Goal: Information Seeking & Learning: Find specific page/section

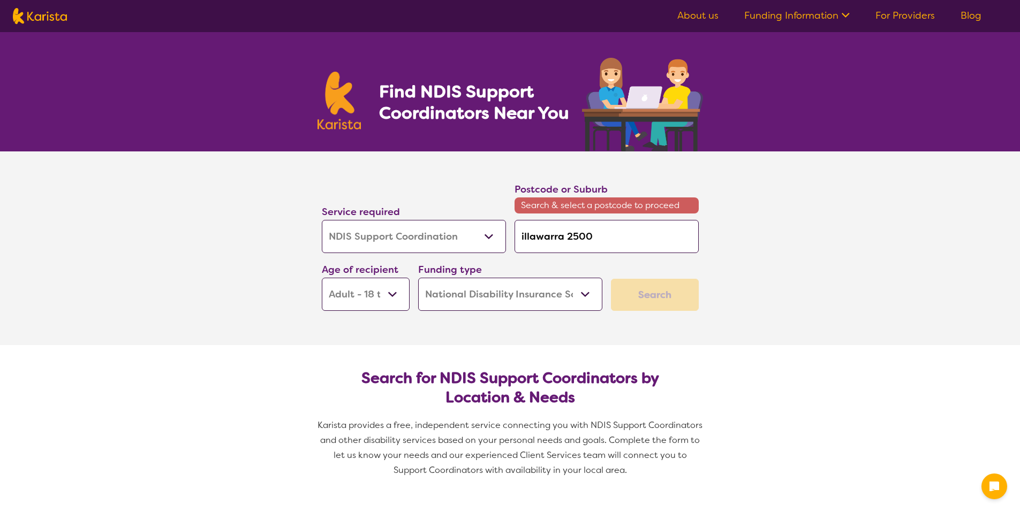
select select "NDIS Support Coordination"
select select "AD"
select select "NDIS"
select select "NDIS Support Coordination"
select select "AD"
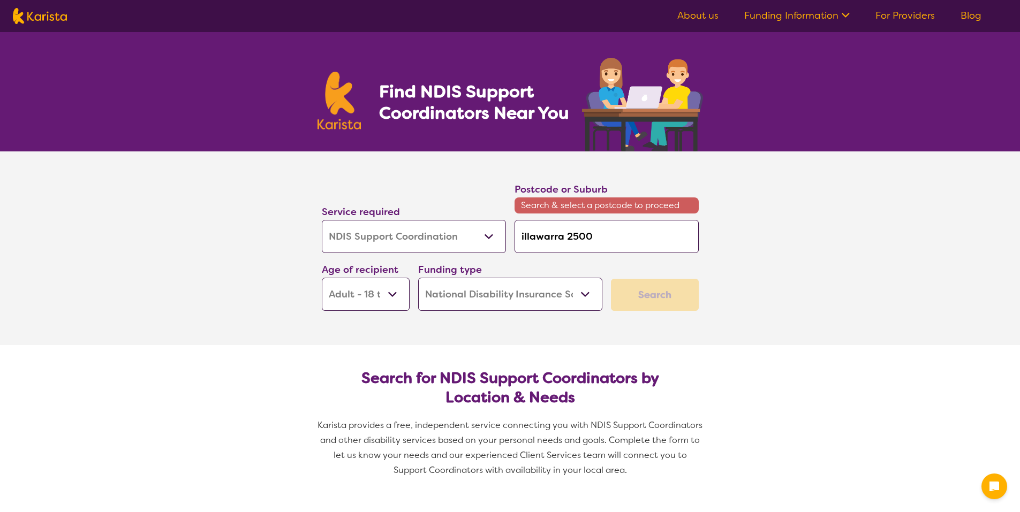
select select "NDIS"
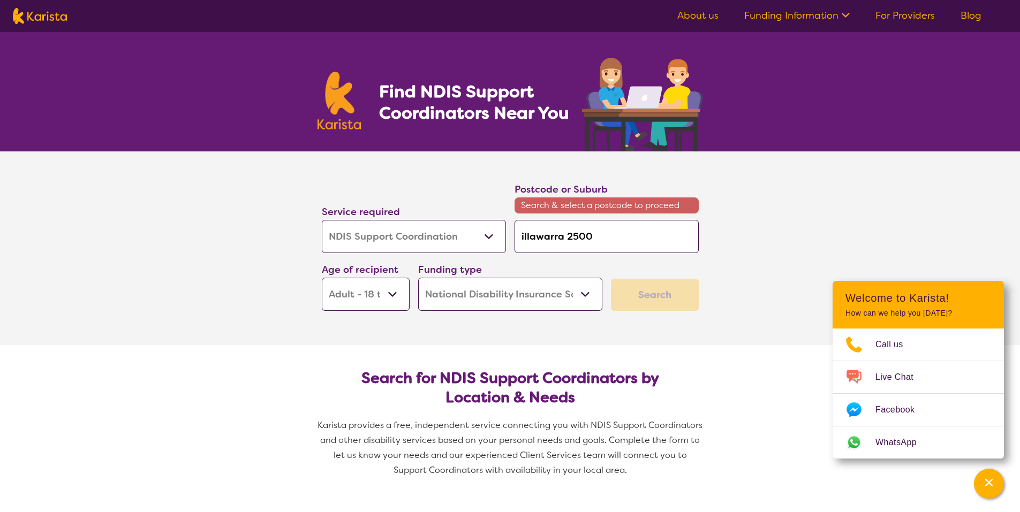
click at [491, 238] on select "Allied Health Assistant Assessment ([MEDICAL_DATA] or [MEDICAL_DATA]) Behaviour…" at bounding box center [414, 236] width 184 height 33
click at [187, 251] on section "Service required Allied Health Assistant Assessment ([MEDICAL_DATA] or [MEDICAL…" at bounding box center [510, 249] width 1020 height 194
click at [584, 295] on select "Home Care Package (HCP) National Disability Insurance Scheme (NDIS) I don't know" at bounding box center [510, 294] width 184 height 33
click at [390, 294] on select "Early Childhood - 0 to 9 Child - 10 to 11 Adolescent - 12 to 17 Adult - 18 to 6…" at bounding box center [366, 294] width 88 height 33
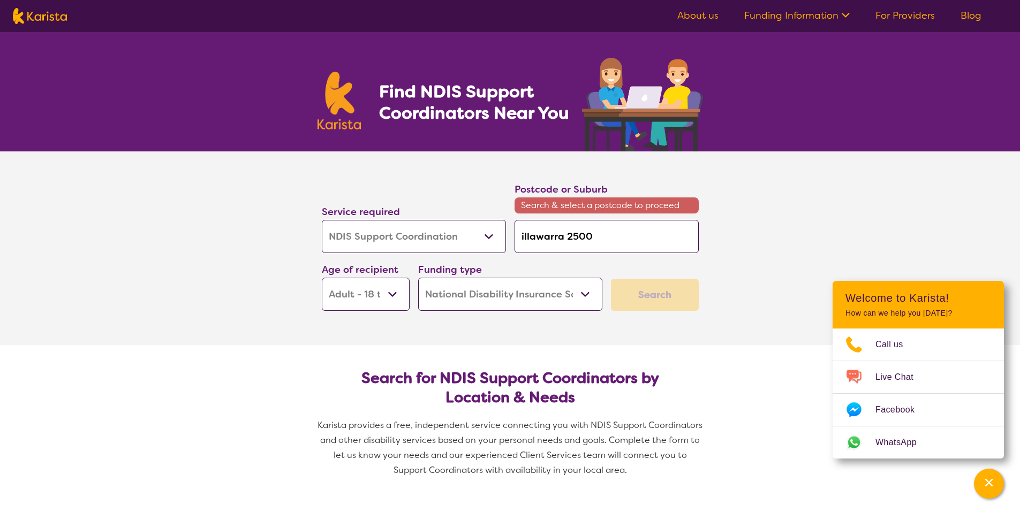
click at [322, 278] on select "Early Childhood - 0 to 9 Child - 10 to 11 Adolescent - 12 to 17 Adult - 18 to 6…" at bounding box center [366, 294] width 88 height 33
click at [669, 299] on div "Search" at bounding box center [655, 295] width 88 height 32
click at [668, 299] on div "Search" at bounding box center [655, 295] width 88 height 32
click at [668, 300] on div "Search" at bounding box center [655, 295] width 88 height 32
